Goal: Task Accomplishment & Management: Manage account settings

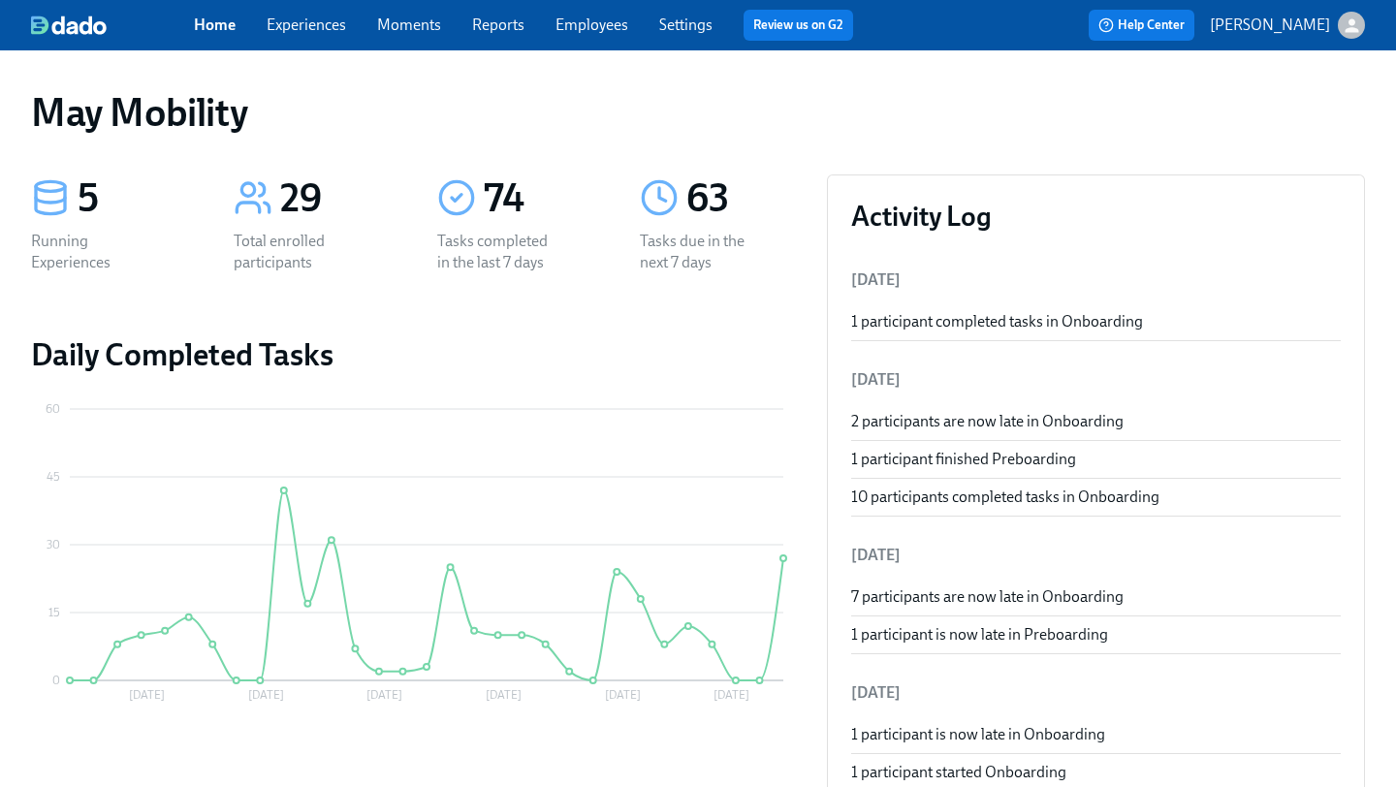
click at [324, 29] on link "Experiences" at bounding box center [306, 25] width 79 height 18
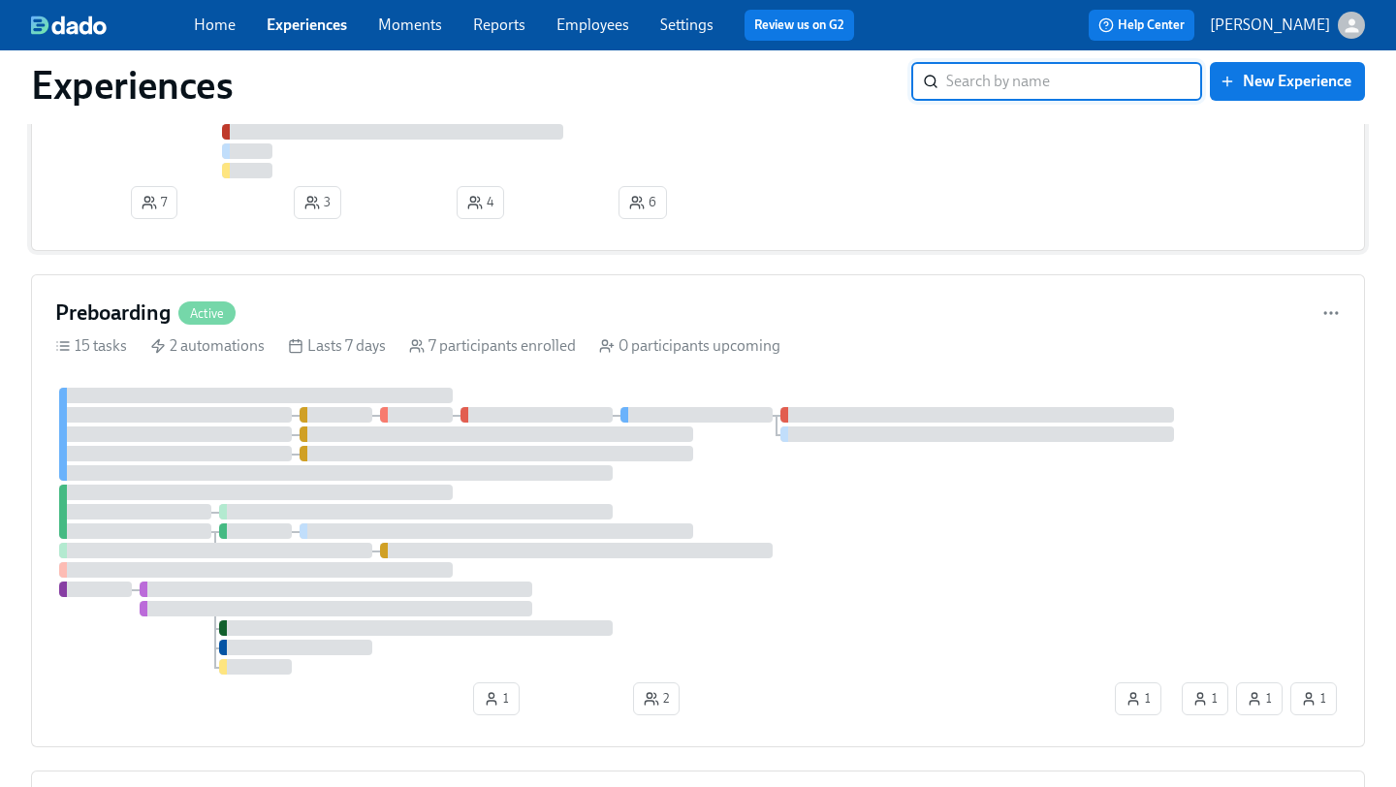
scroll to position [626, 0]
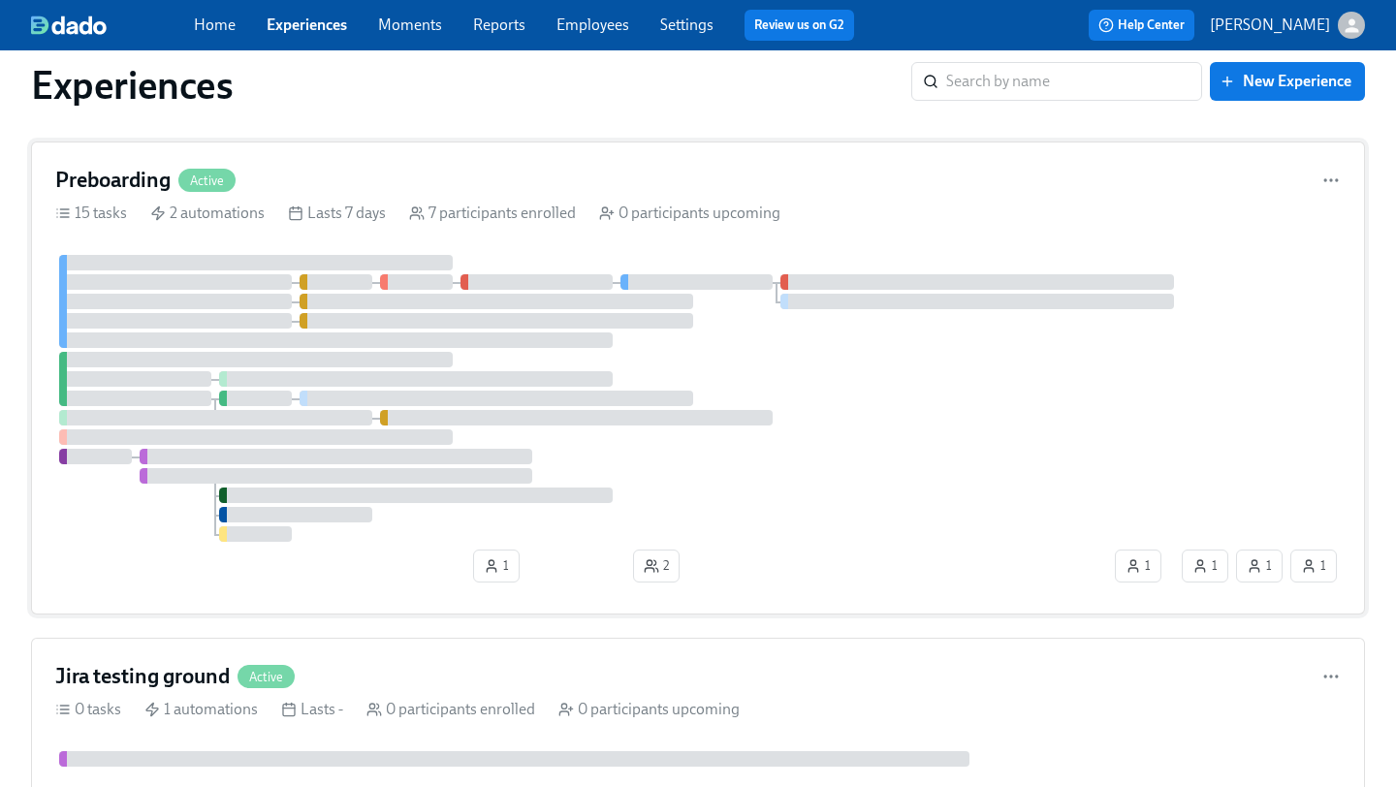
click at [883, 203] on div "Preboarding Active 15 tasks 2 automations Lasts 7 days 7 participants enrolled …" at bounding box center [698, 377] width 1334 height 473
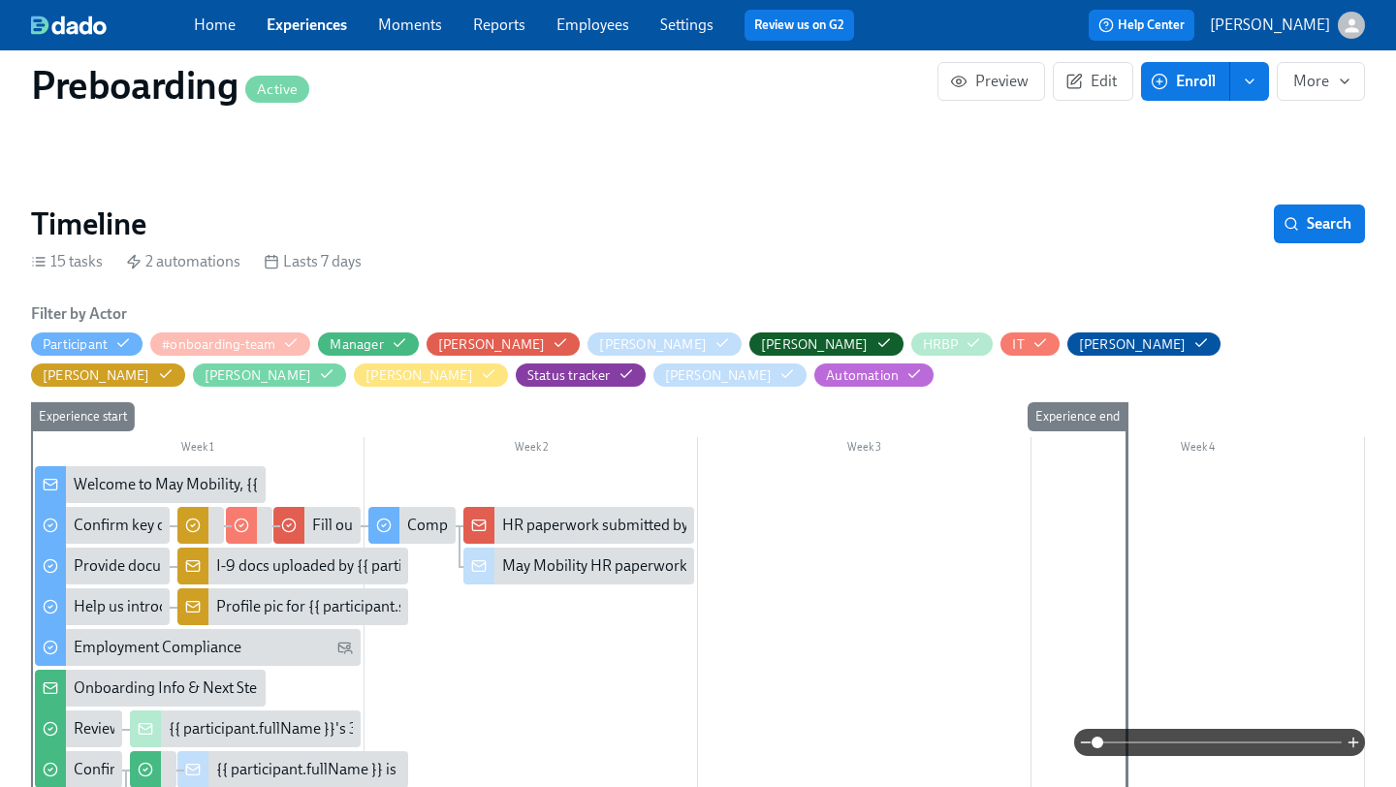
scroll to position [130, 0]
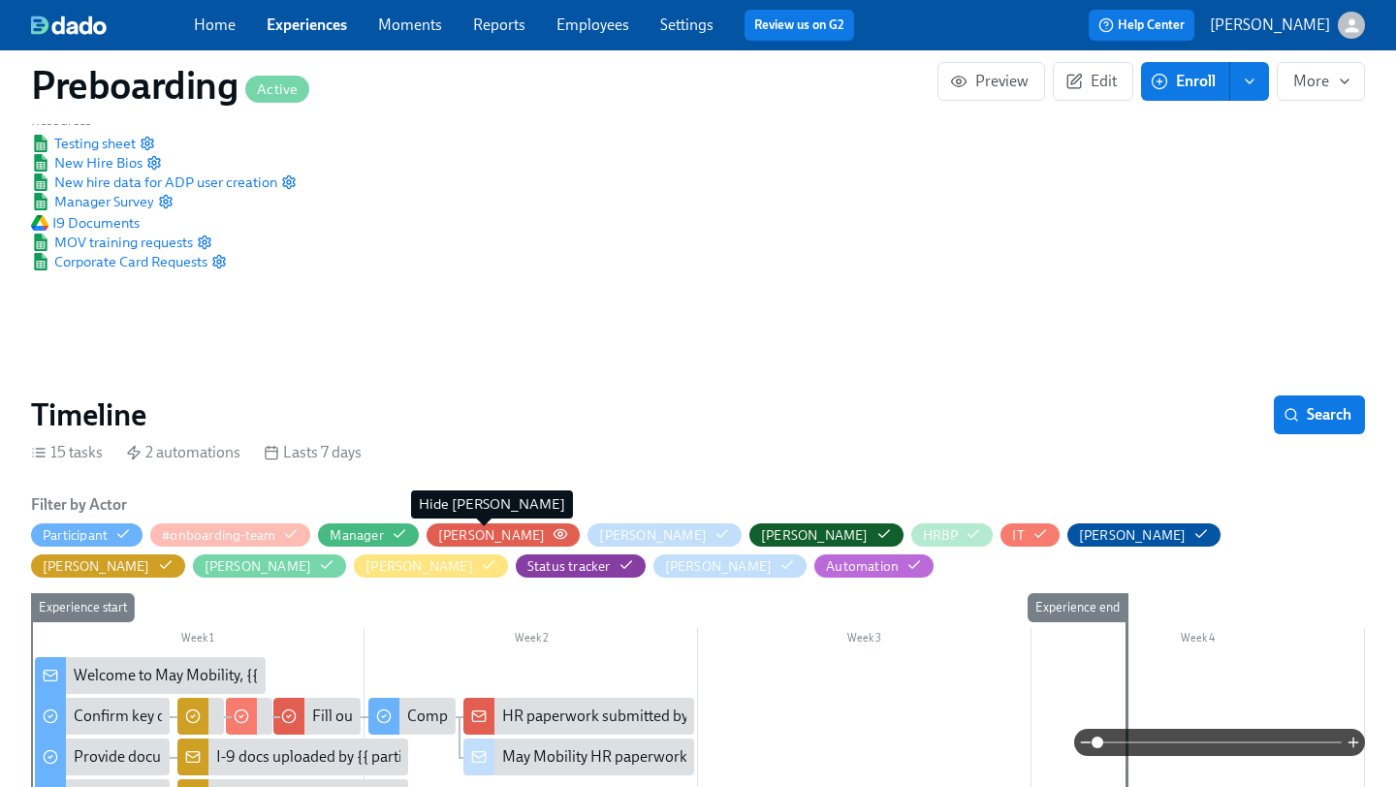
click at [530, 538] on div "Amanda Krause" at bounding box center [492, 535] width 108 height 18
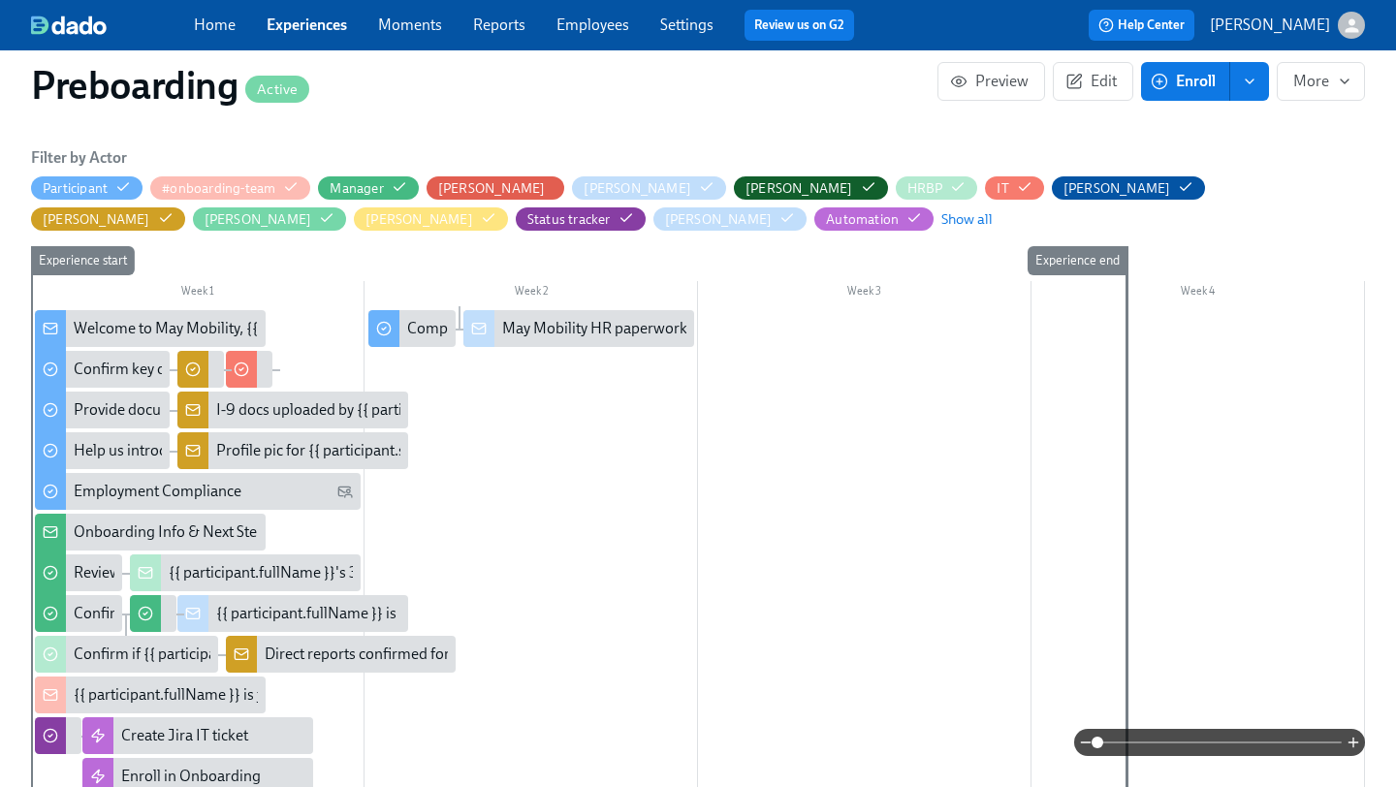
scroll to position [482, 0]
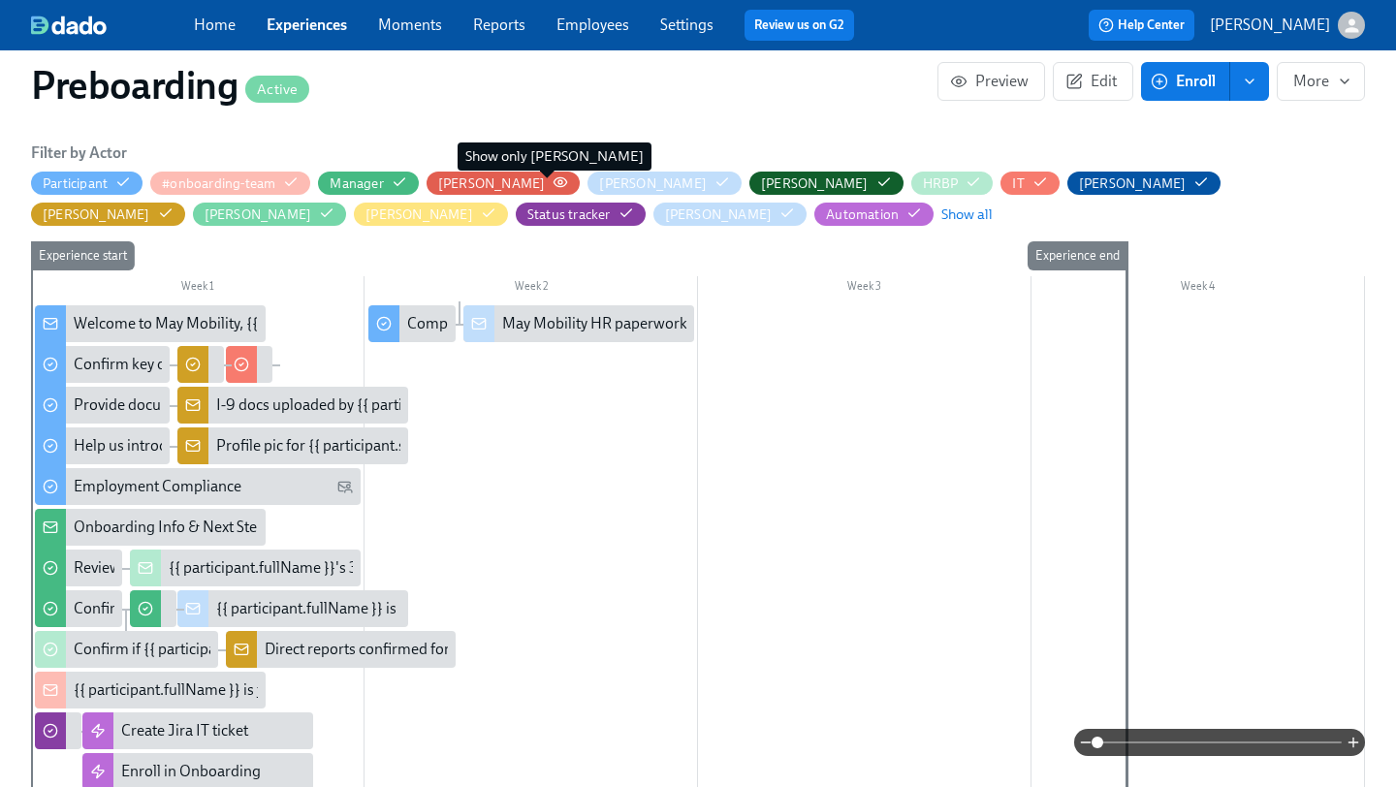
click at [558, 180] on circle "button" at bounding box center [560, 182] width 4 height 4
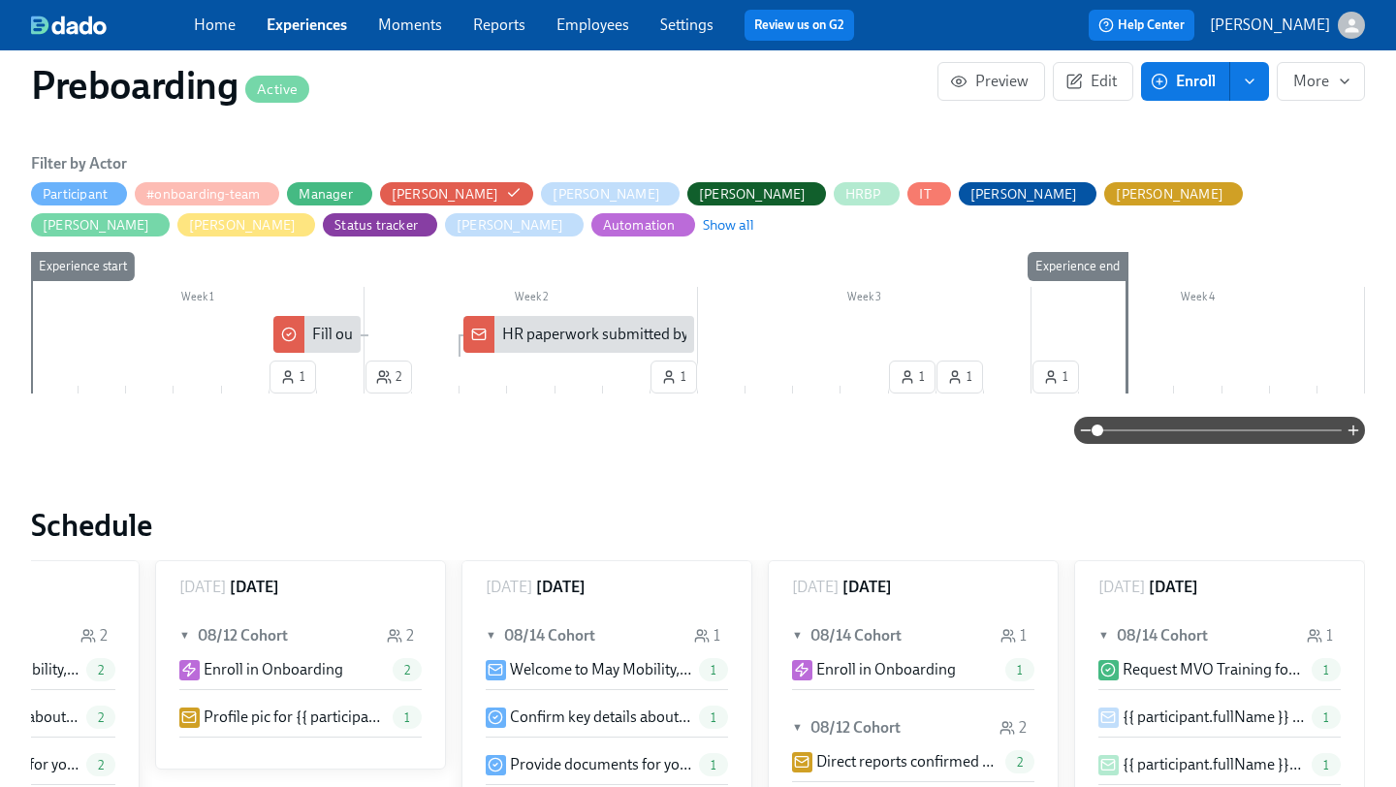
scroll to position [462, 0]
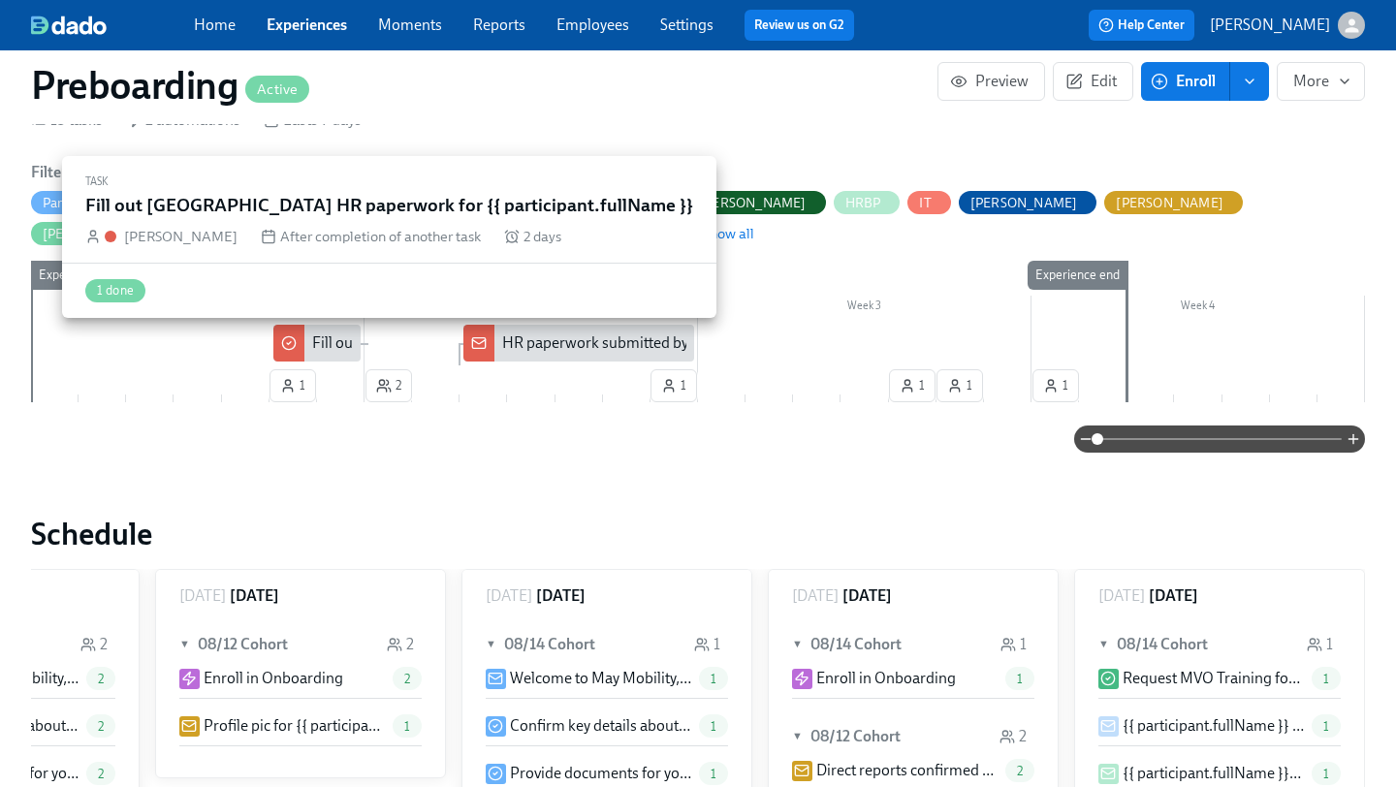
click at [323, 345] on div "Fill out Japan HR paperwork for {{ participant.fullName }}" at bounding box center [557, 342] width 491 height 21
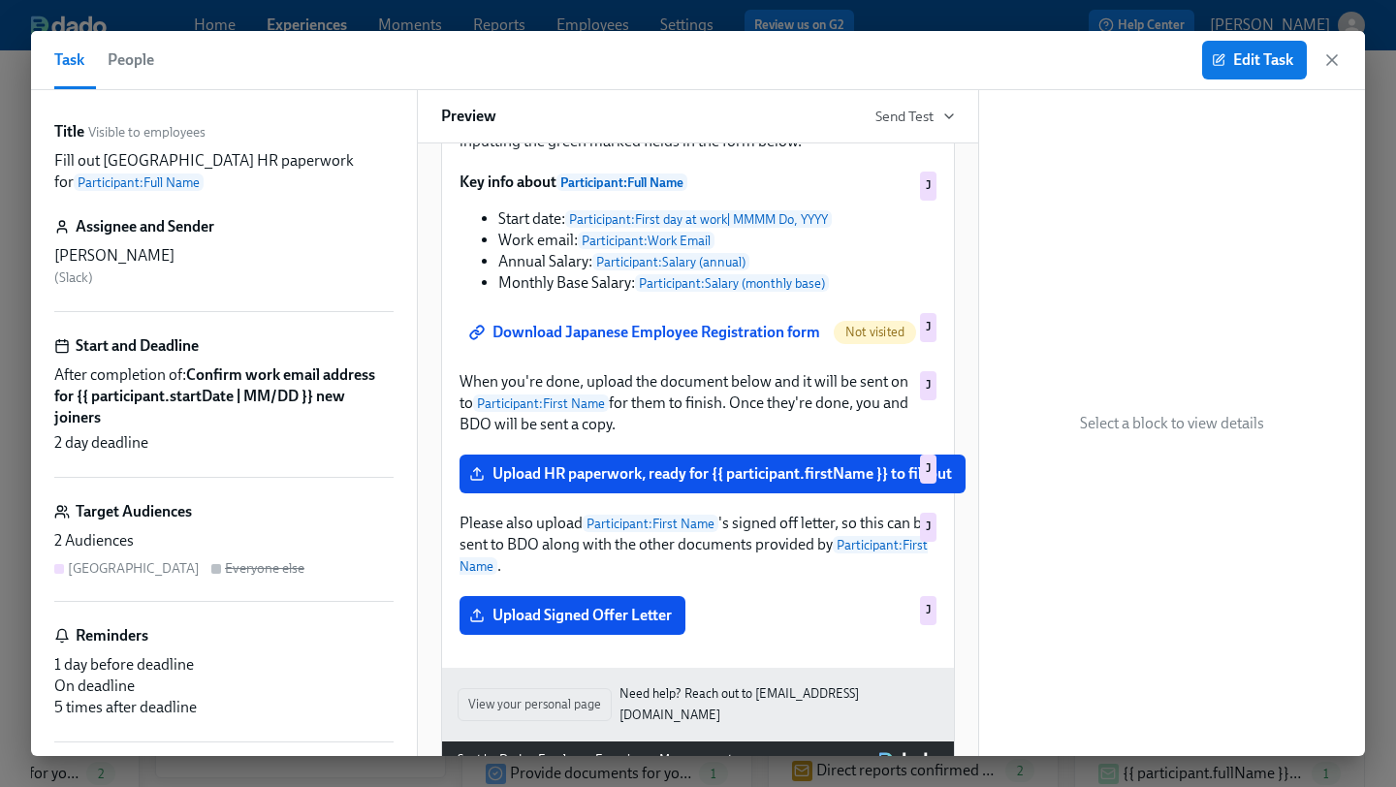
scroll to position [379, 0]
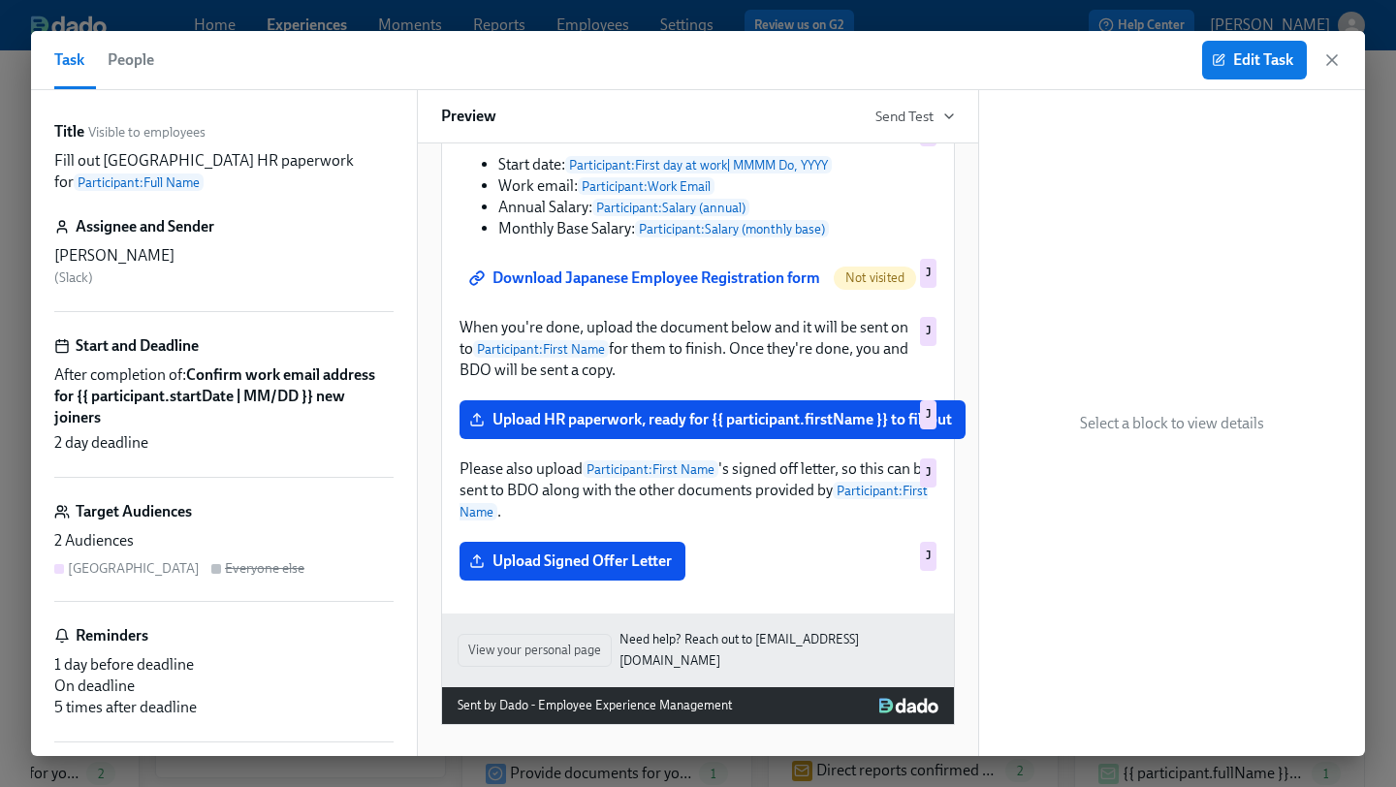
click at [1332, 70] on div "Edit Task" at bounding box center [1272, 60] width 140 height 39
click at [1334, 60] on icon "button" at bounding box center [1331, 59] width 19 height 19
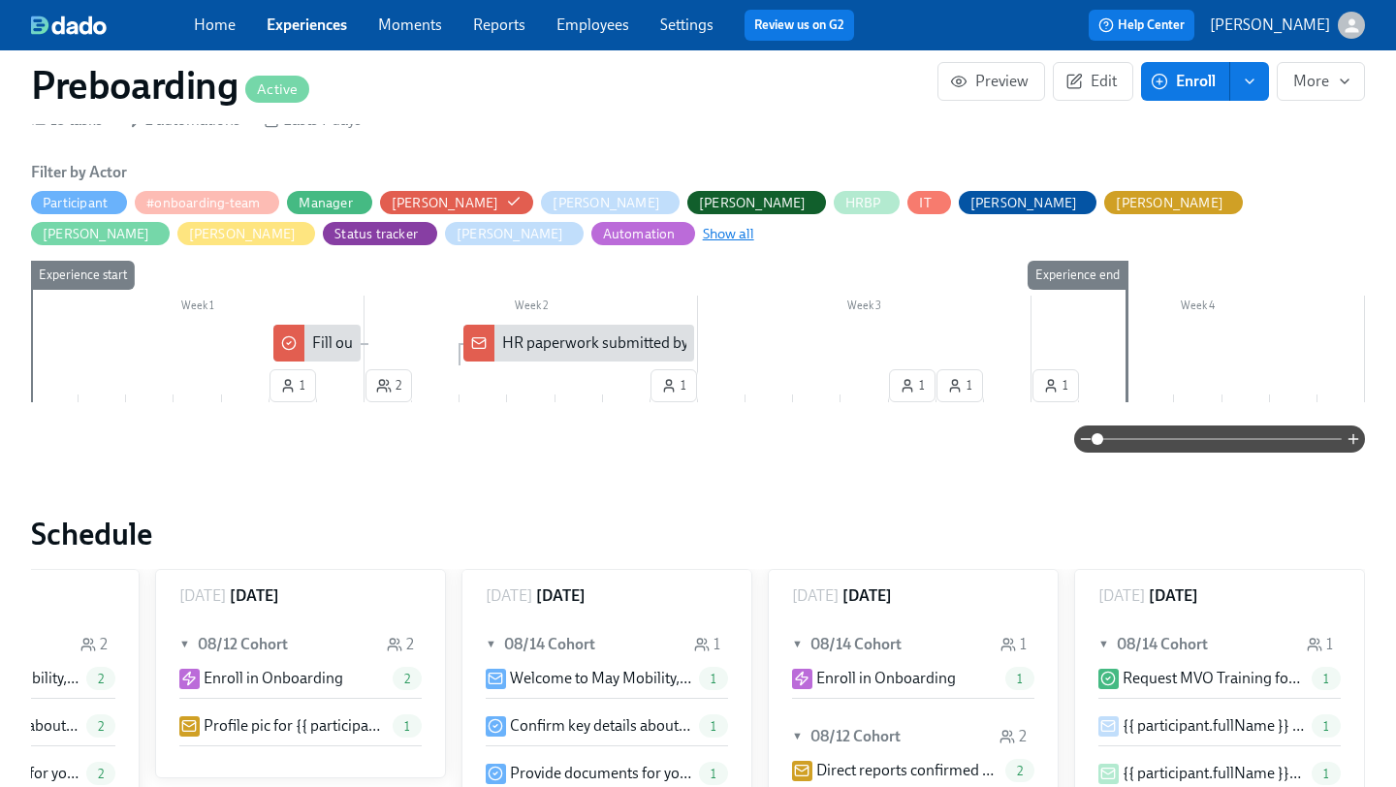
click at [703, 230] on span "Show all" at bounding box center [728, 233] width 51 height 19
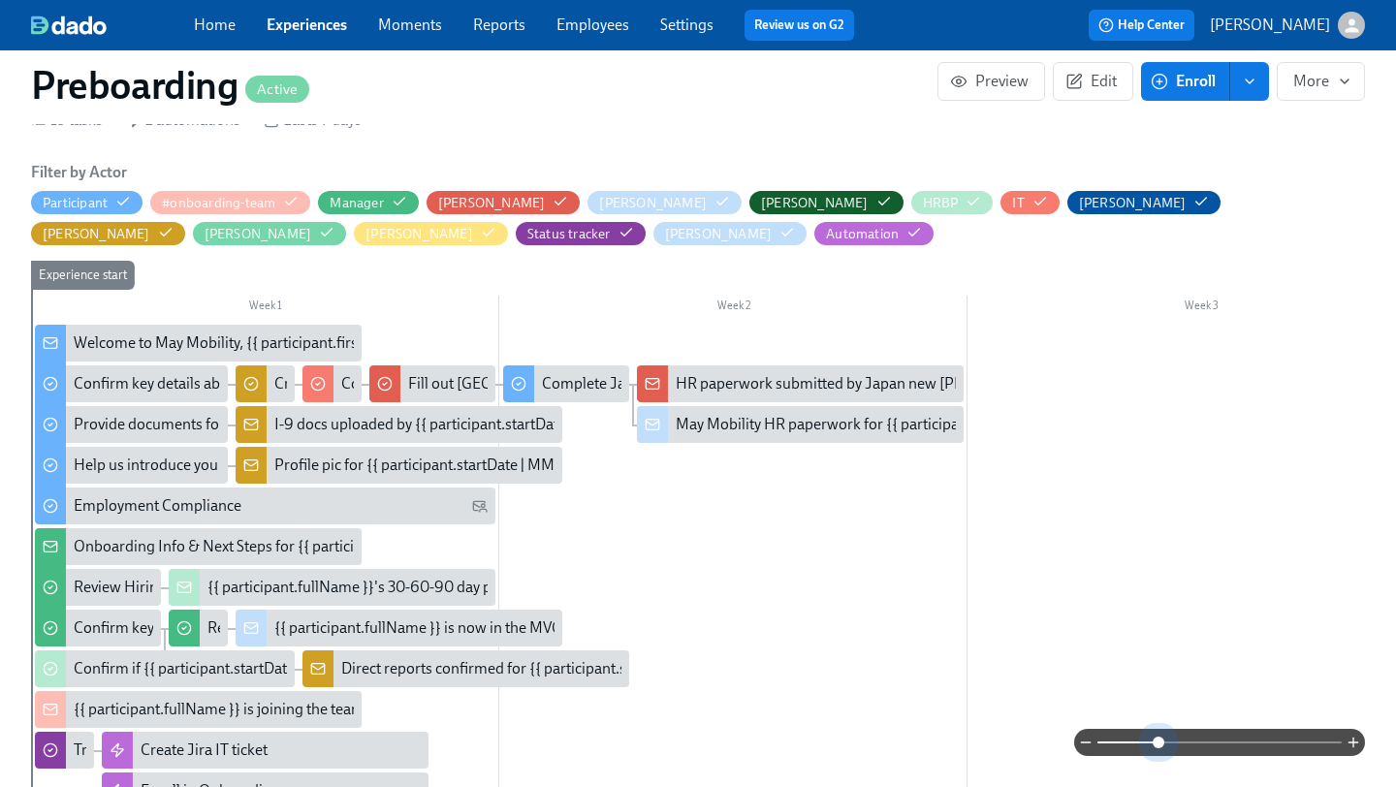
click at [1160, 735] on span at bounding box center [1219, 742] width 244 height 27
click at [1199, 729] on span at bounding box center [1219, 742] width 244 height 27
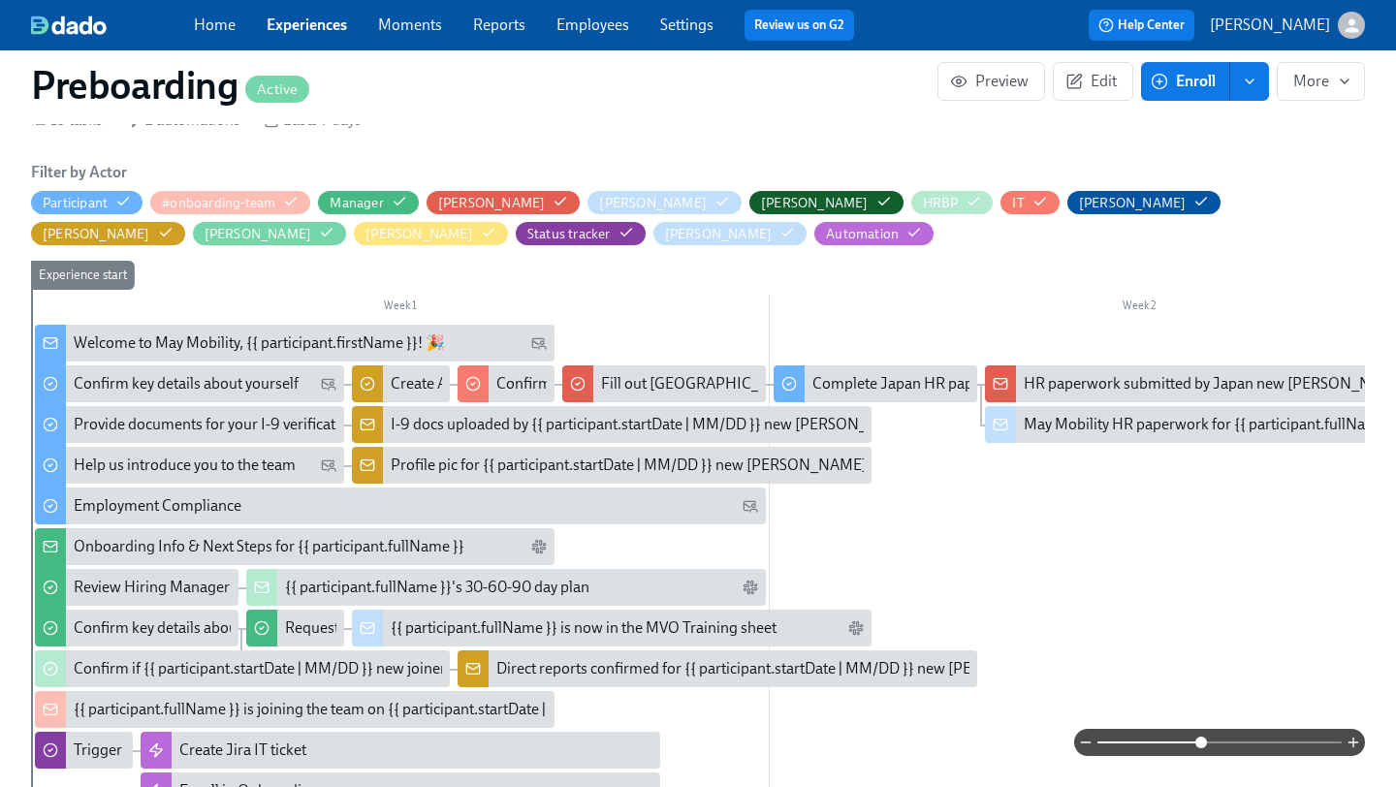
click at [1253, 735] on span at bounding box center [1219, 742] width 244 height 27
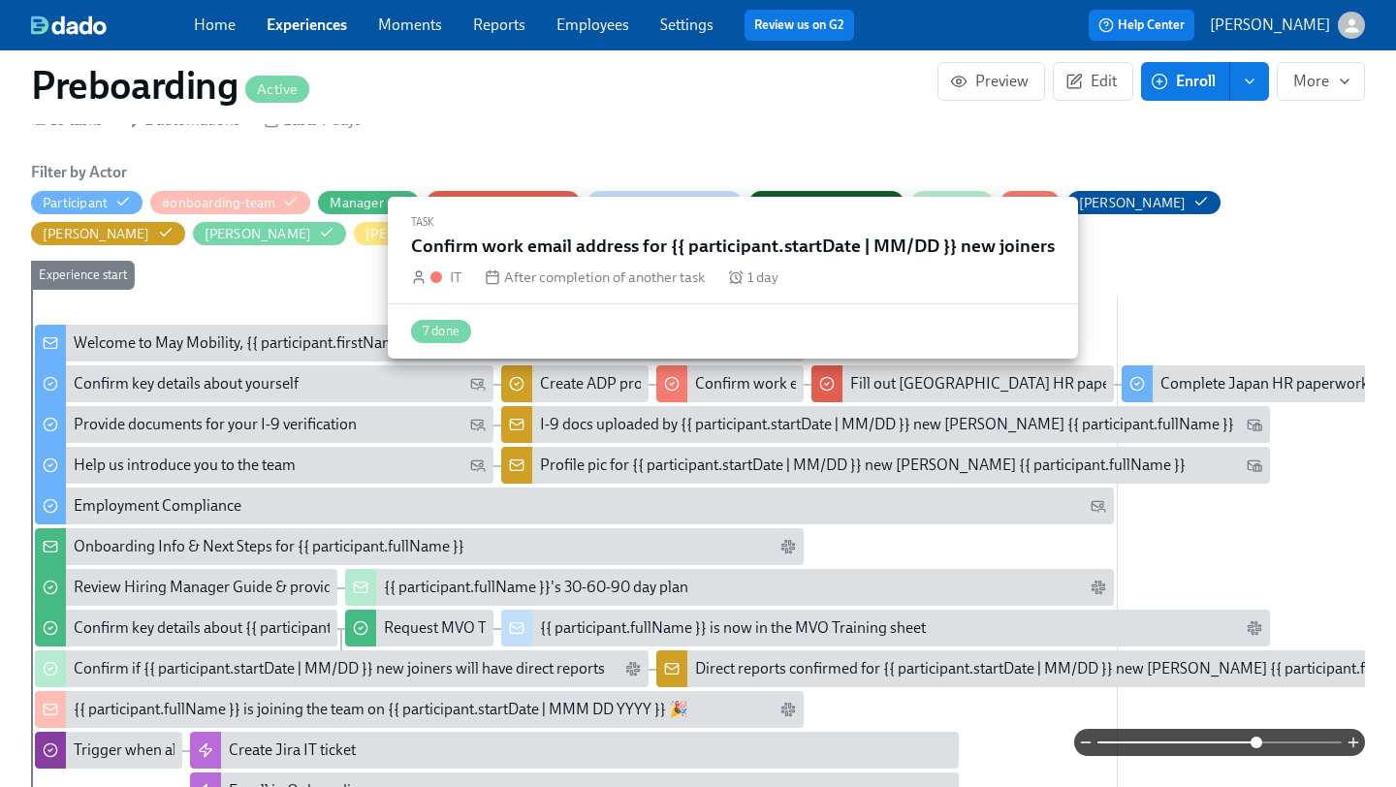
click at [729, 383] on div "Confirm work email address for {{ participant.startDate | MM/DD }} new joiners" at bounding box center [955, 383] width 521 height 21
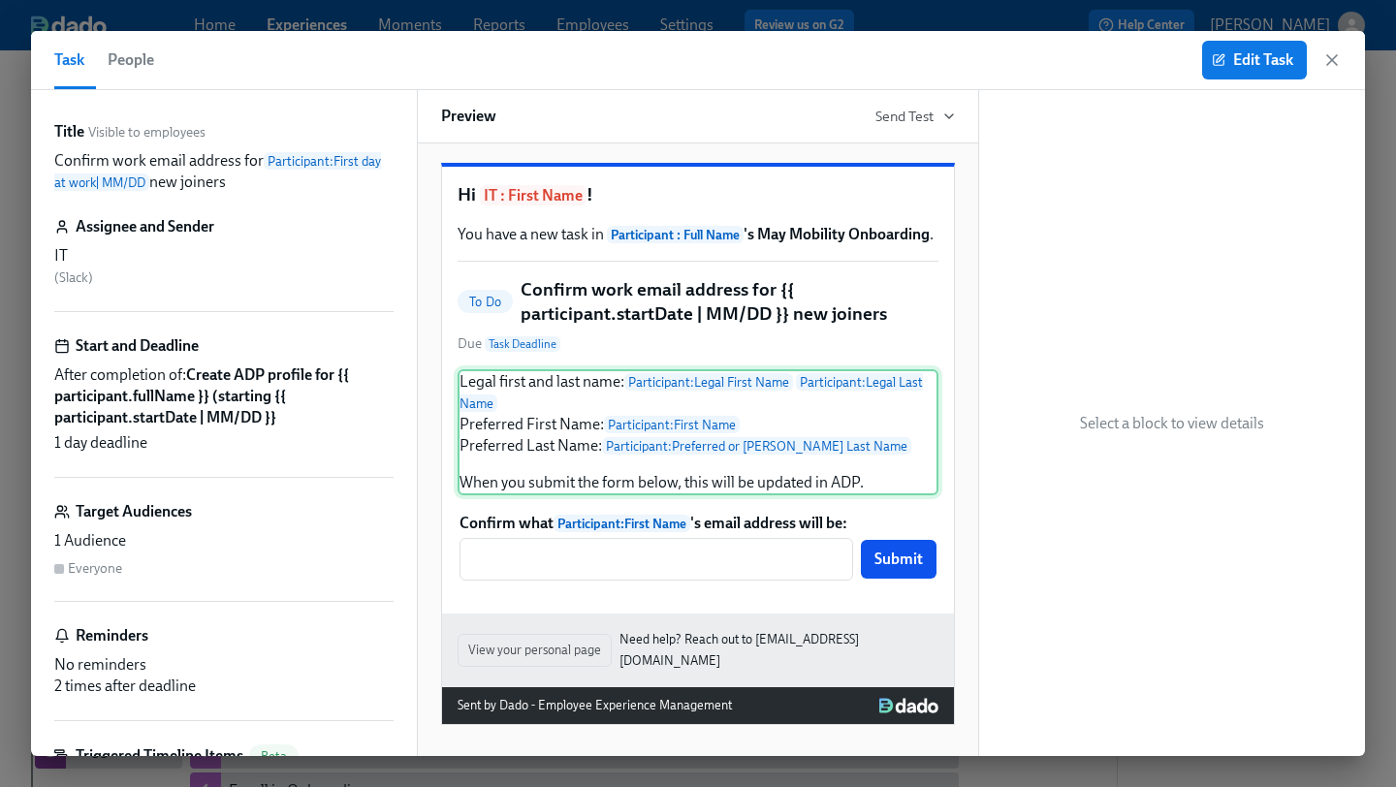
scroll to position [58, 0]
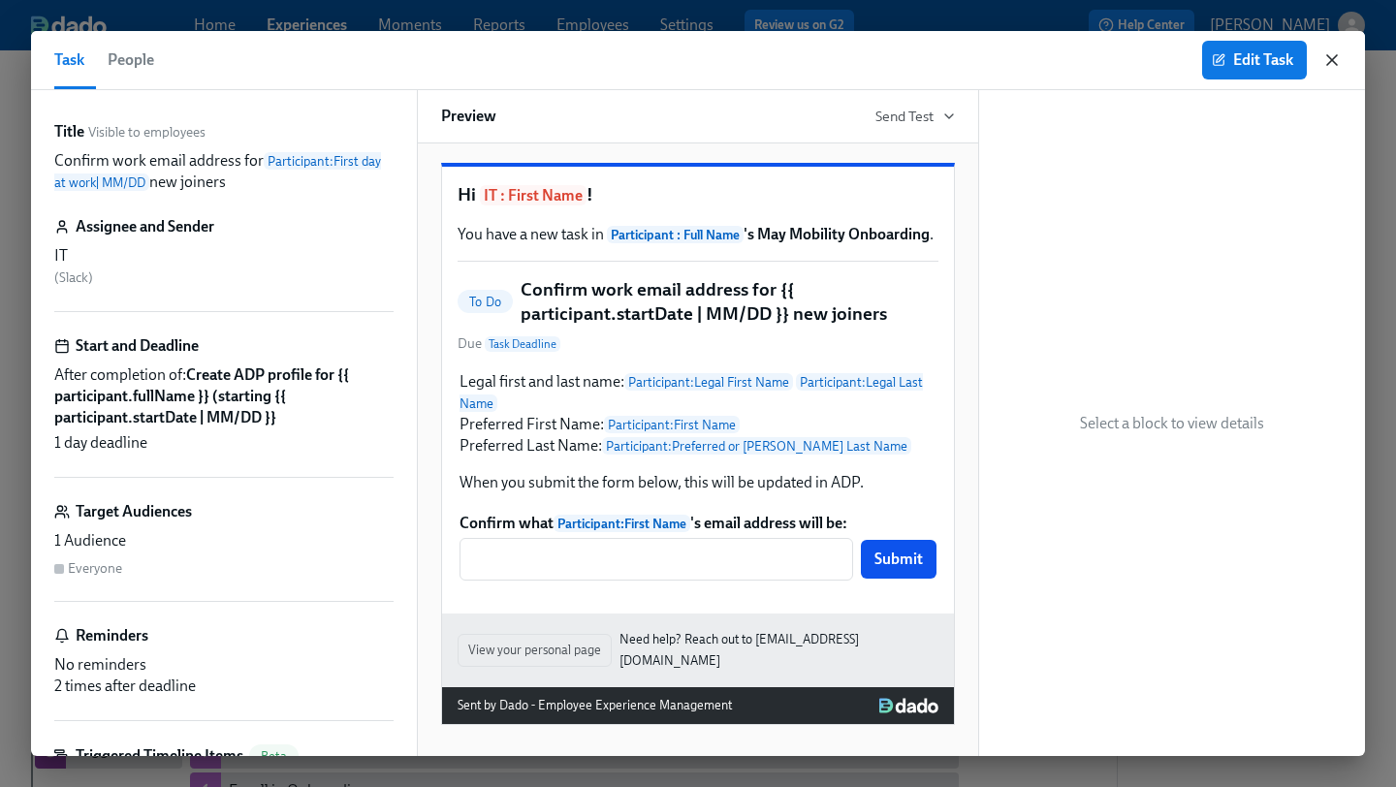
click at [1330, 54] on icon "button" at bounding box center [1331, 59] width 19 height 19
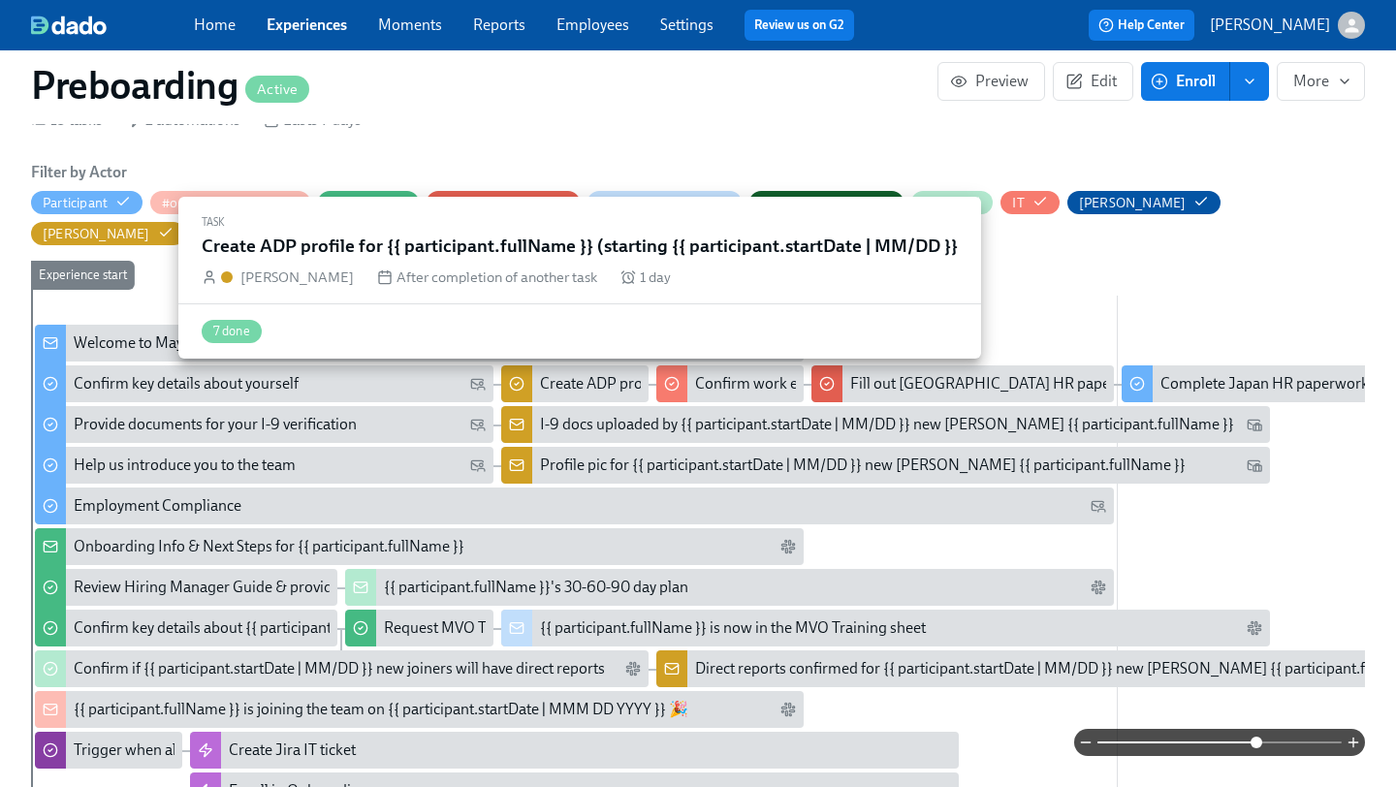
click at [616, 387] on div "Create ADP profile for {{ participant.fullName }} (starting {{ participant.star…" at bounding box center [843, 383] width 607 height 21
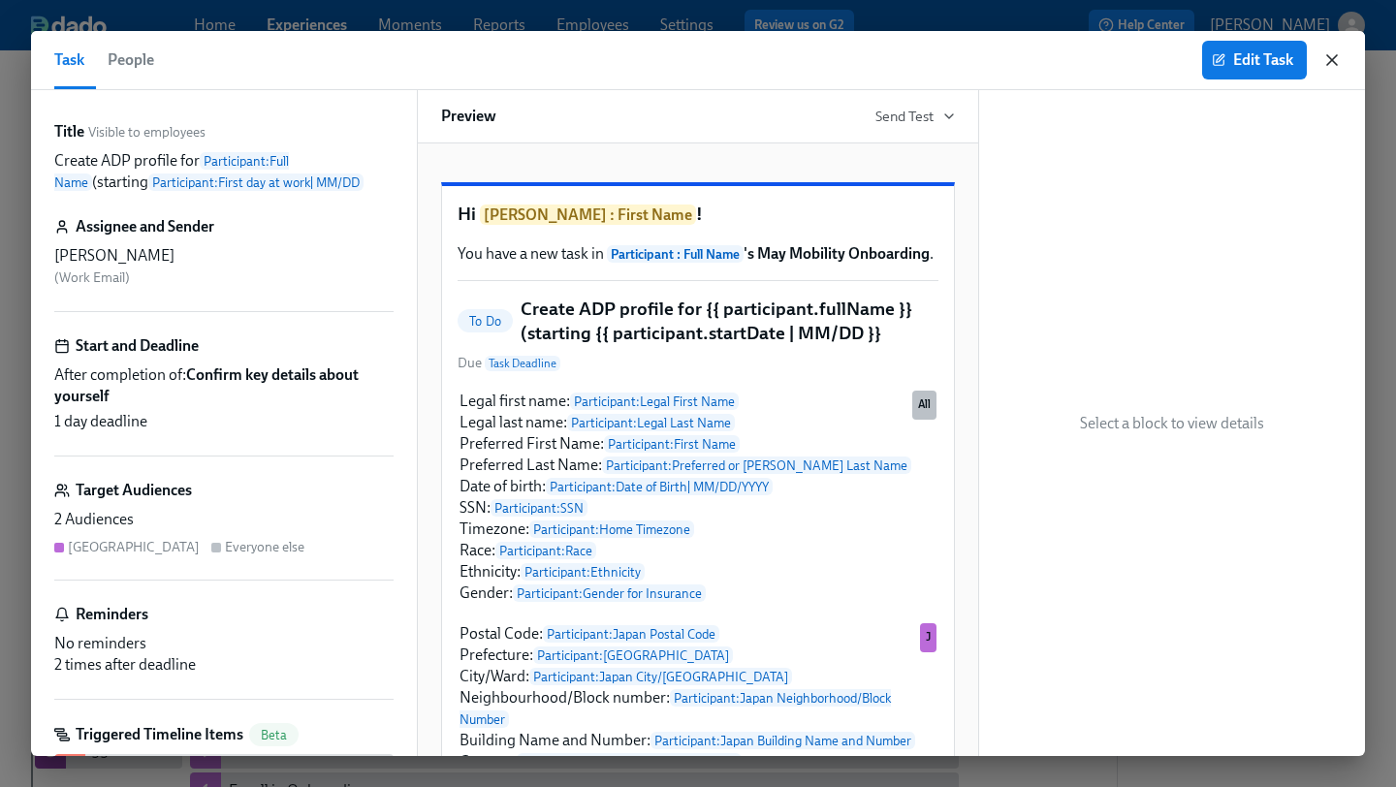
click at [1337, 63] on icon "button" at bounding box center [1331, 59] width 19 height 19
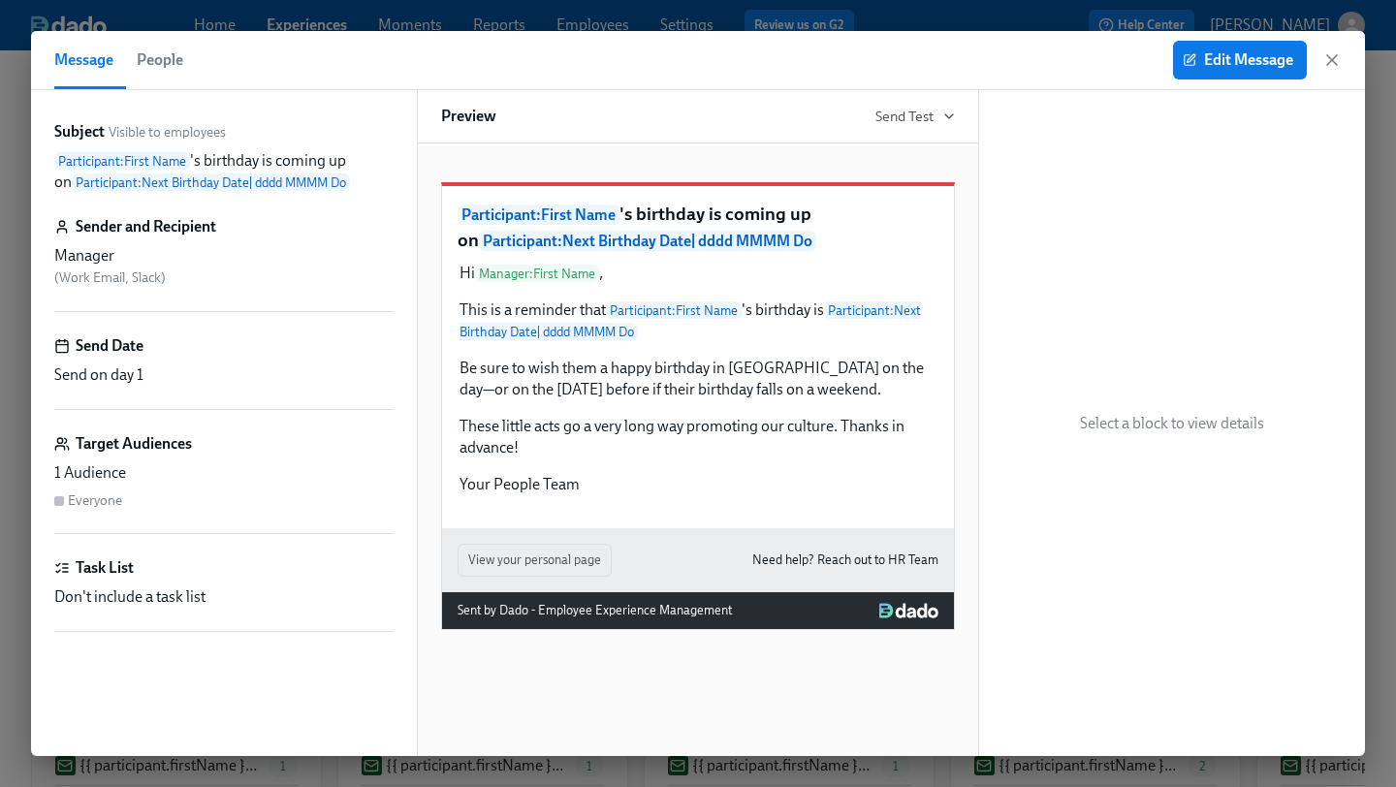
scroll to position [0, 3361]
click at [1322, 55] on icon "button" at bounding box center [1331, 59] width 19 height 19
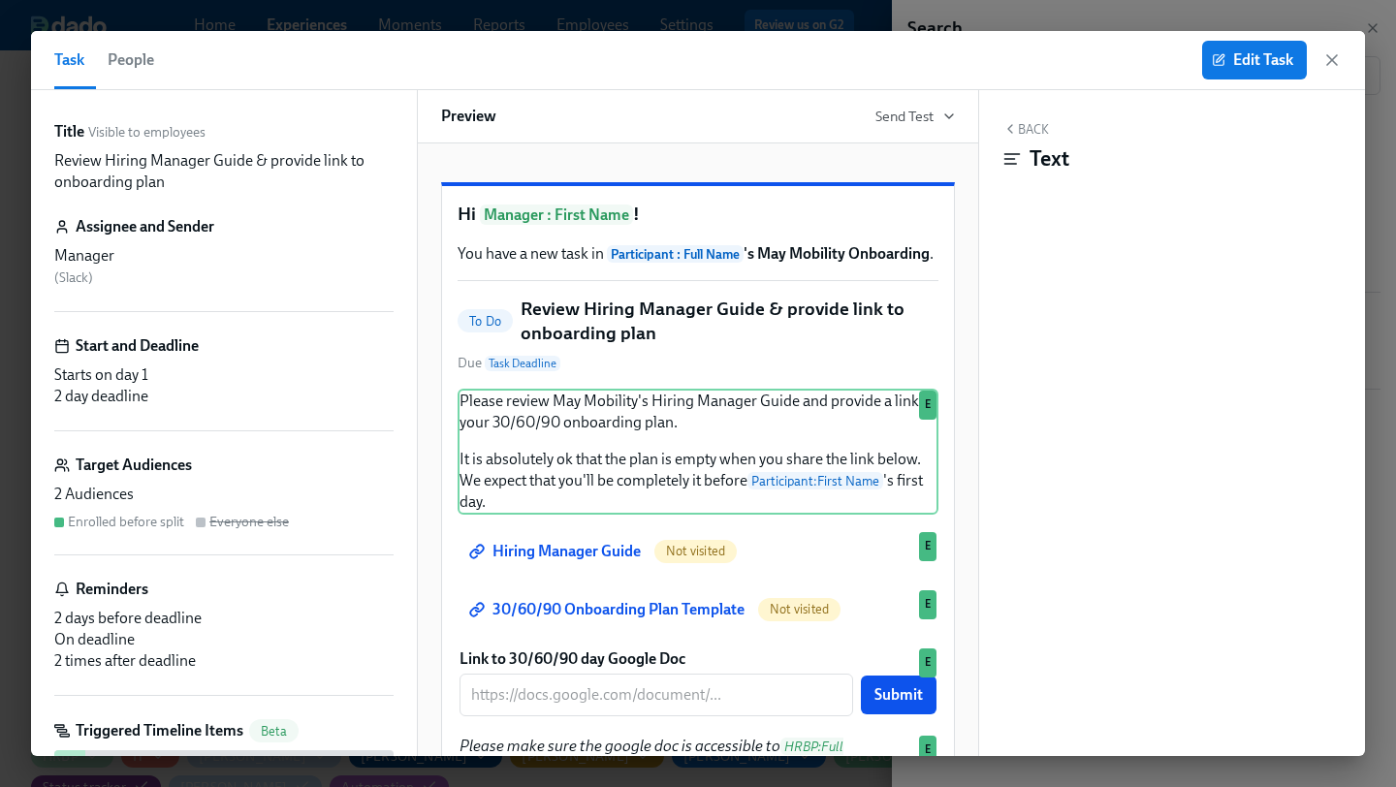
scroll to position [0, 13216]
click at [1330, 56] on icon "button" at bounding box center [1331, 59] width 19 height 19
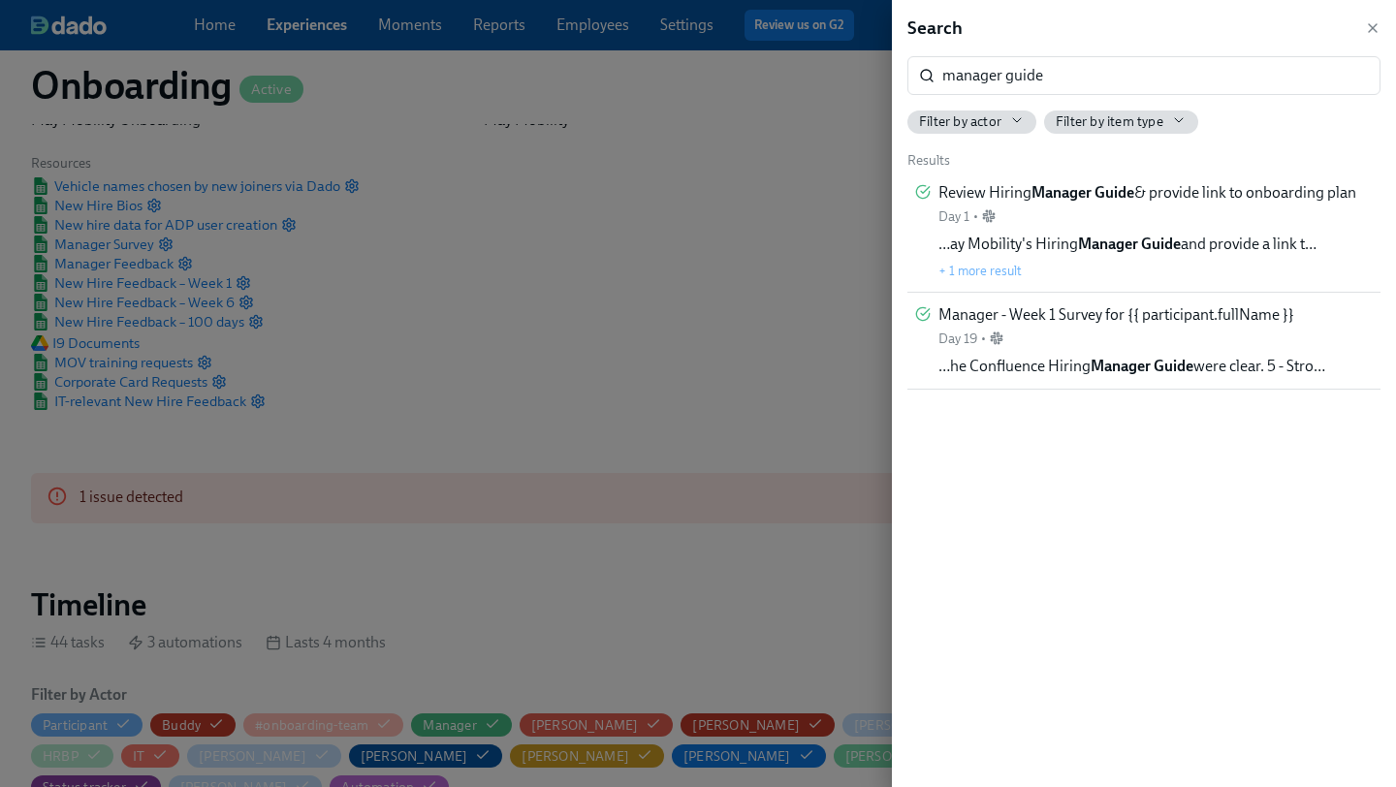
click at [657, 124] on div at bounding box center [698, 393] width 1396 height 787
